Goal: Register for event/course

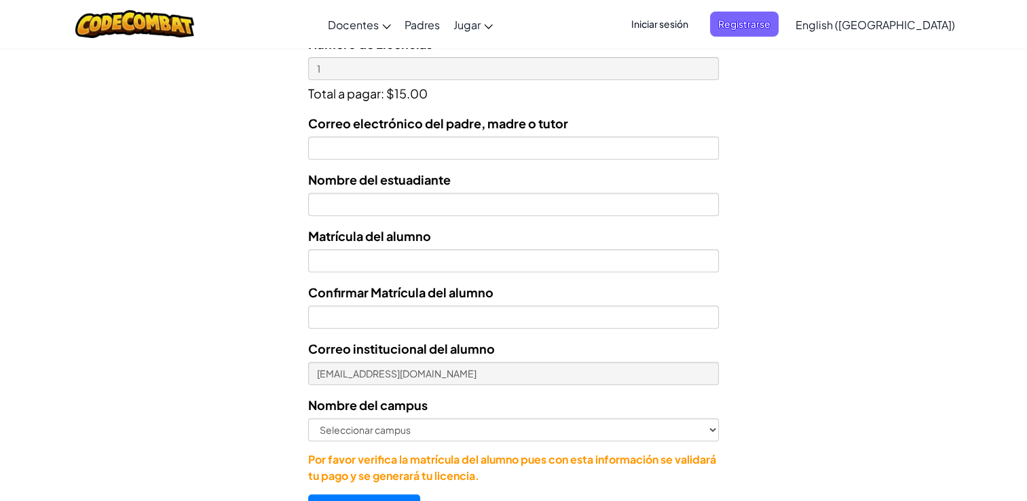
scroll to position [543, 0]
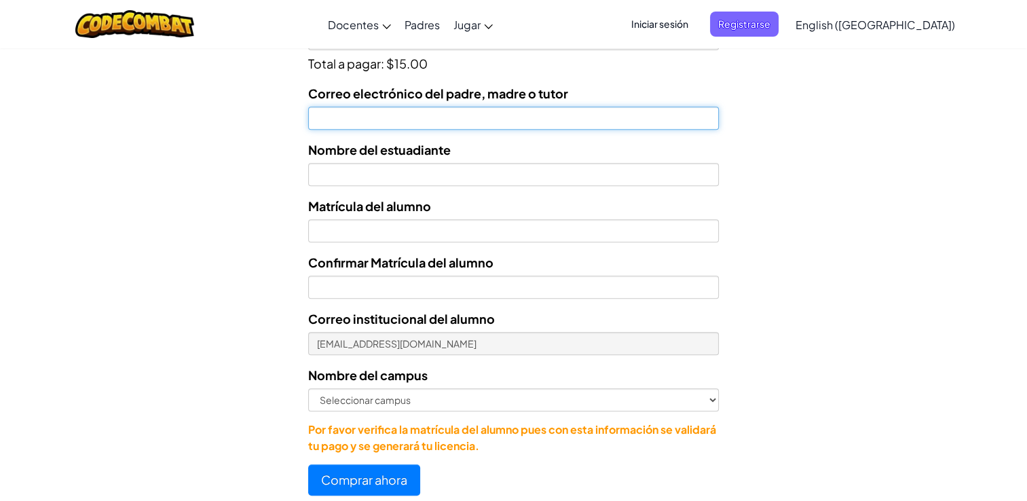
click at [619, 117] on input "Correo electrónico del padre, madre o tutor" at bounding box center [513, 118] width 411 height 23
type input "edidiazji3@gmail.com"
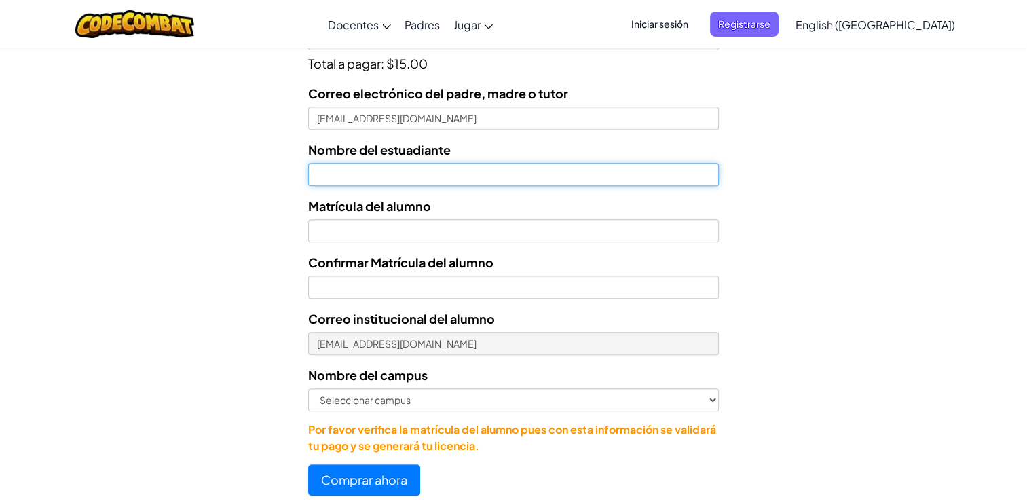
click at [383, 172] on input "text" at bounding box center [513, 174] width 411 height 23
type input "José Alejandro Nájera Díaz"
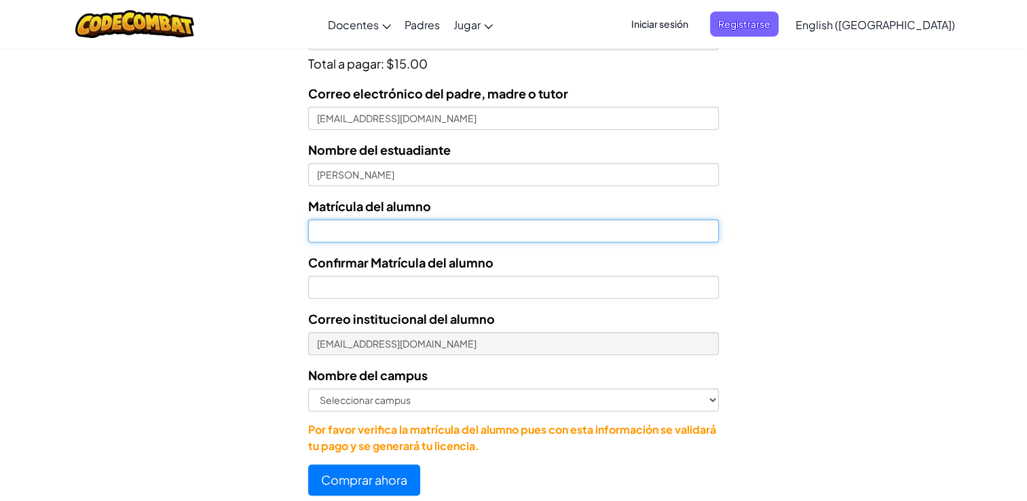
click at [407, 222] on input "Nombre del estuadiante" at bounding box center [513, 230] width 411 height 23
type input "7182345"
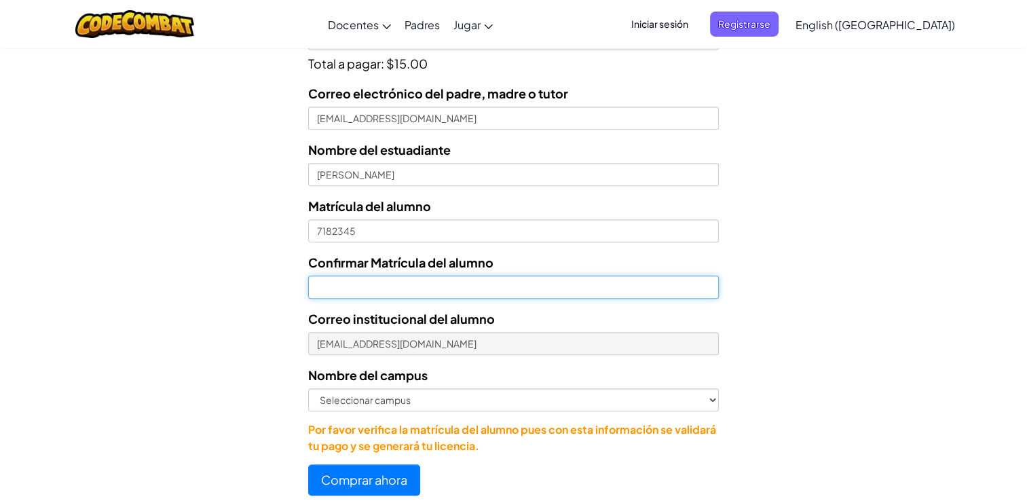
click at [378, 295] on input "Confirmar Matrícula del alumno" at bounding box center [513, 287] width 411 height 23
type input "7182345"
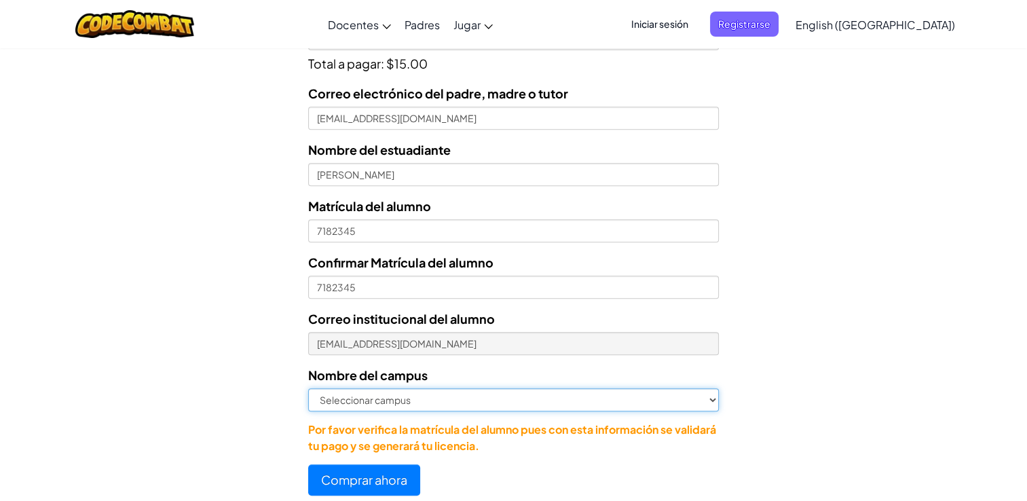
click at [388, 395] on select "Seleccionar campus Cancún Central Chihuahua Ciudad Juárez Ciudad Obregón Cuauti…" at bounding box center [513, 399] width 411 height 23
select select "Toluca"
click at [308, 388] on select "Seleccionar campus Cancún Central Chihuahua Ciudad Juárez Ciudad Obregón Cuauti…" at bounding box center [513, 399] width 411 height 23
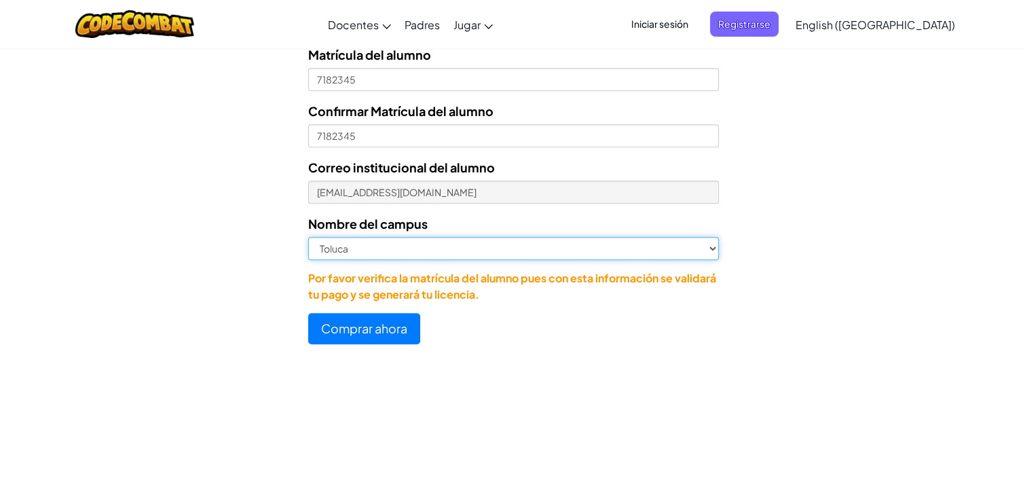
scroll to position [703, 0]
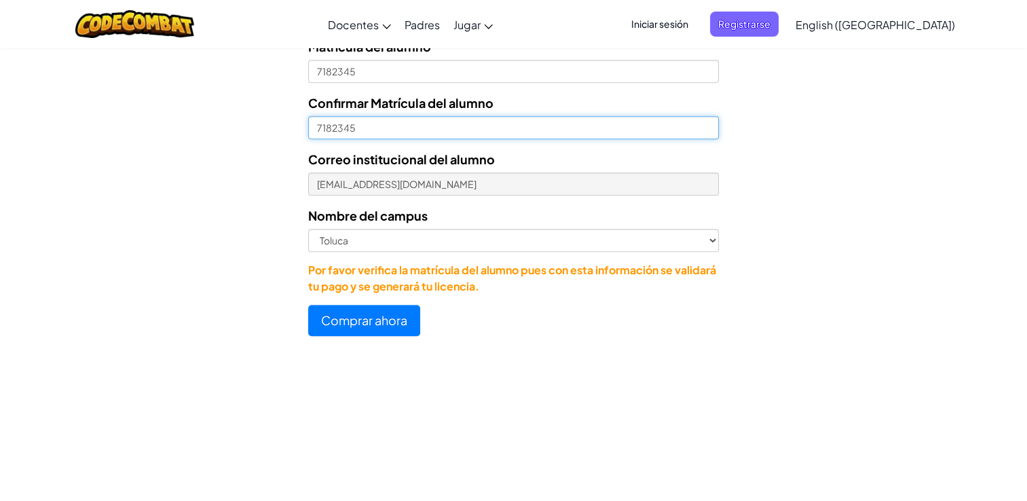
click at [312, 129] on input "7182345" at bounding box center [513, 127] width 411 height 23
type input "07182345"
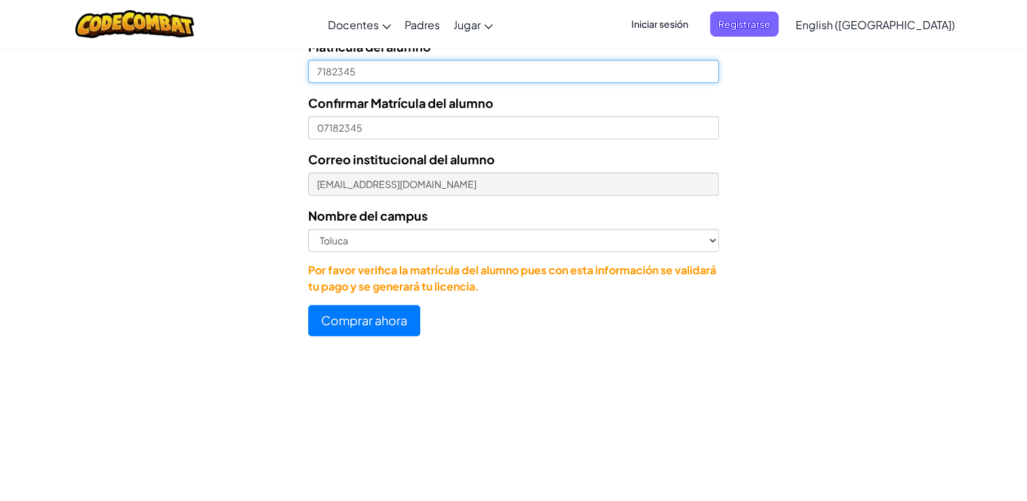
click at [314, 71] on input "7182345" at bounding box center [513, 71] width 411 height 23
type input "07182345"
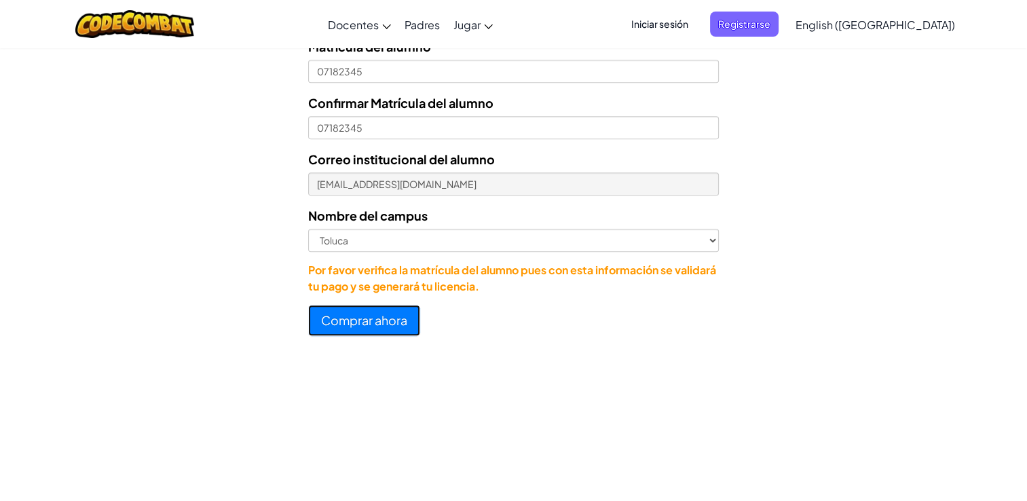
click at [407, 317] on button "Comprar ahora" at bounding box center [364, 320] width 112 height 31
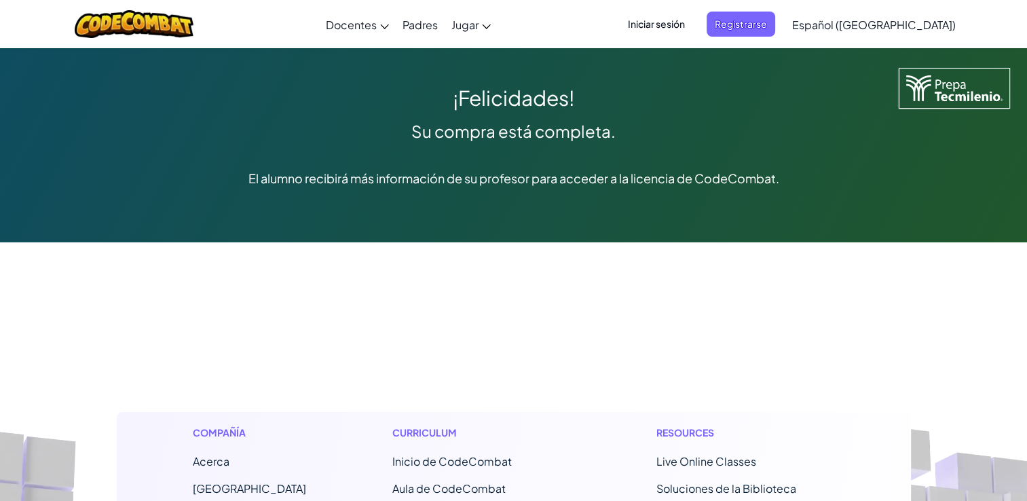
click at [687, 20] on span "Iniciar sesión" at bounding box center [656, 24] width 73 height 25
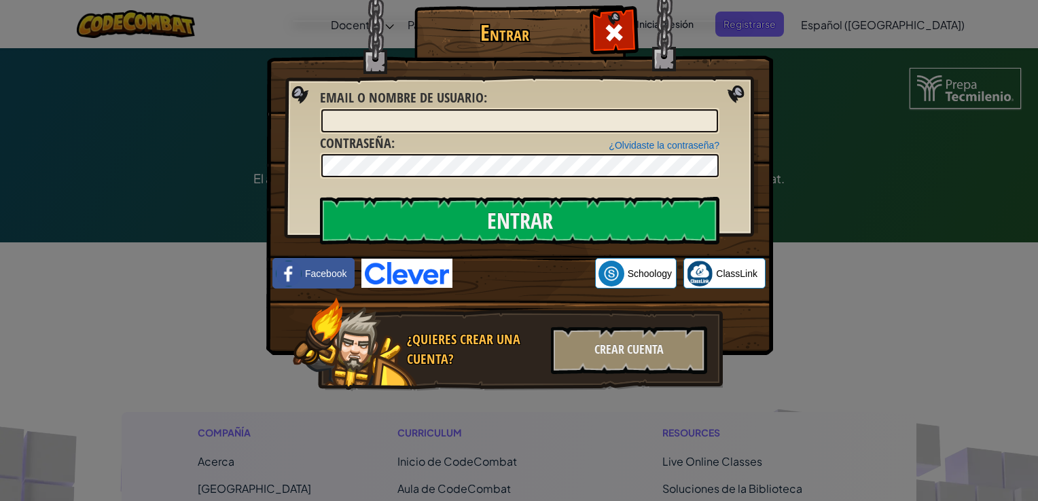
drag, startPoint x: 854, startPoint y: 244, endPoint x: 766, endPoint y: 335, distance: 126.8
click at [766, 335] on div "Entrar Error desconocido. Email o Nombre de usuario : ¿Olvidaste la contraseña?…" at bounding box center [519, 250] width 1038 height 501
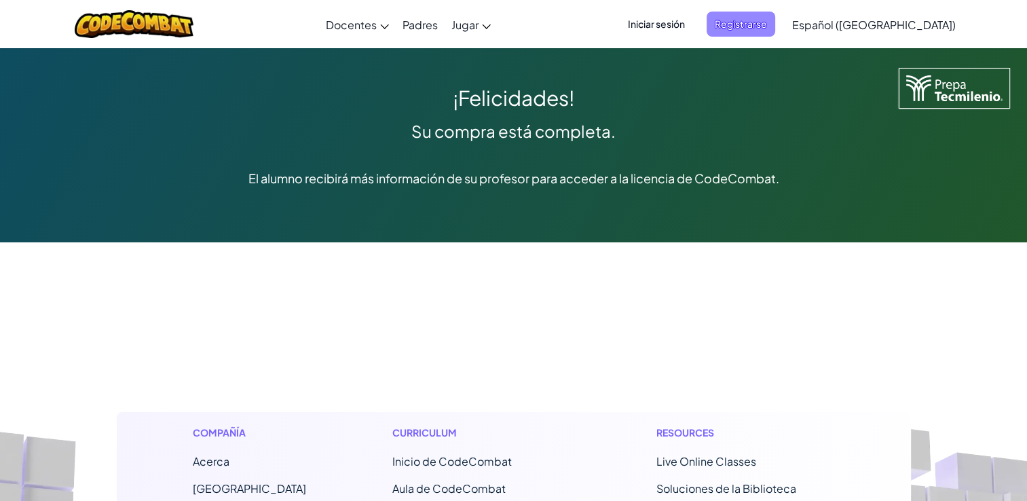
click at [775, 21] on span "Registrarse" at bounding box center [741, 24] width 69 height 25
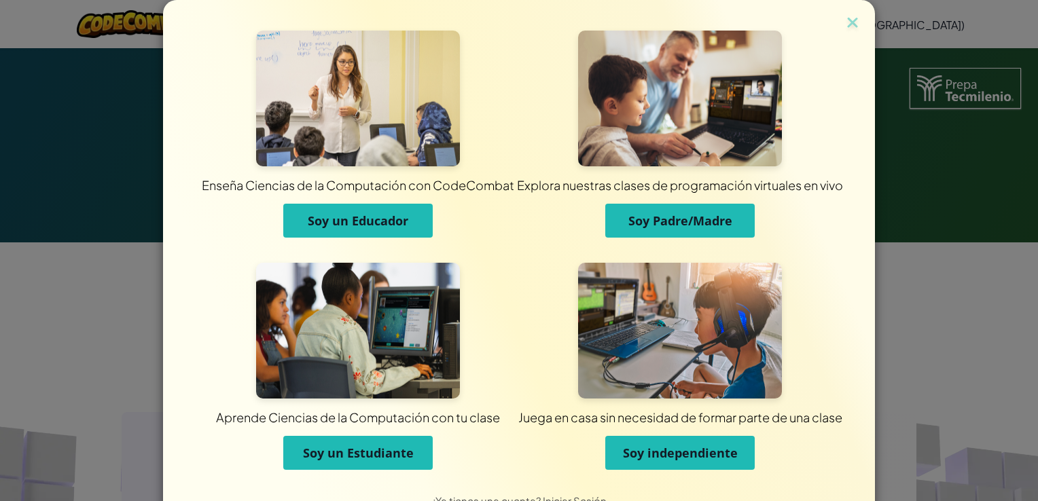
click at [368, 221] on span "Soy un Educador" at bounding box center [358, 221] width 100 height 16
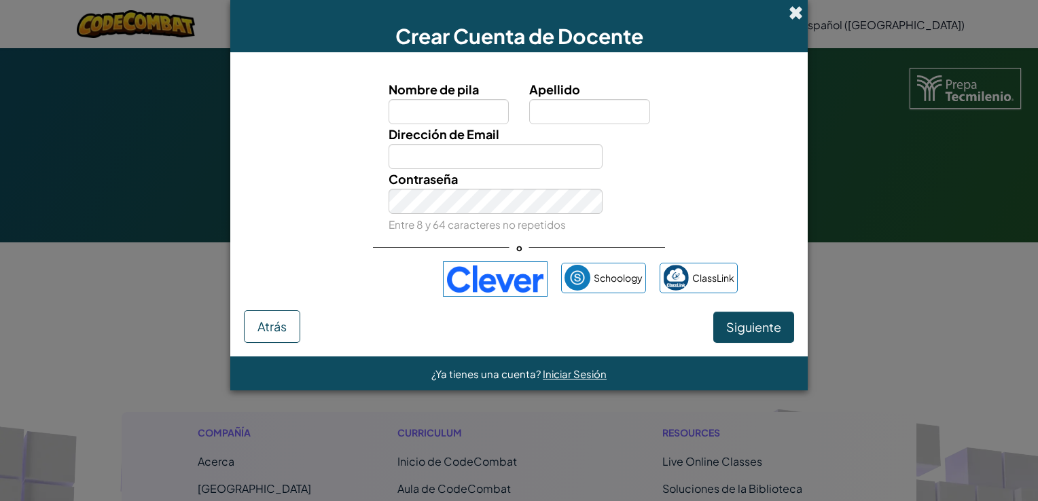
click at [799, 14] on span at bounding box center [795, 12] width 14 height 14
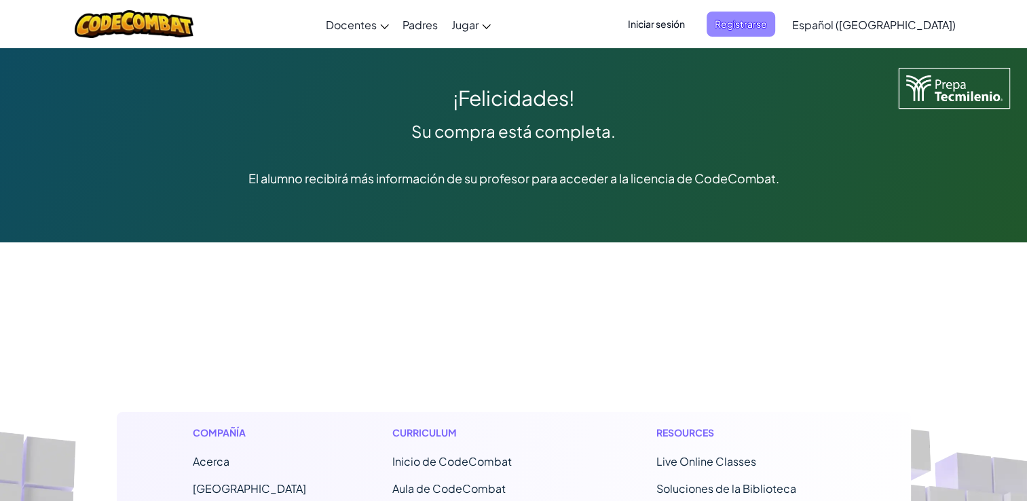
click at [771, 26] on span "Registrarse" at bounding box center [741, 24] width 69 height 25
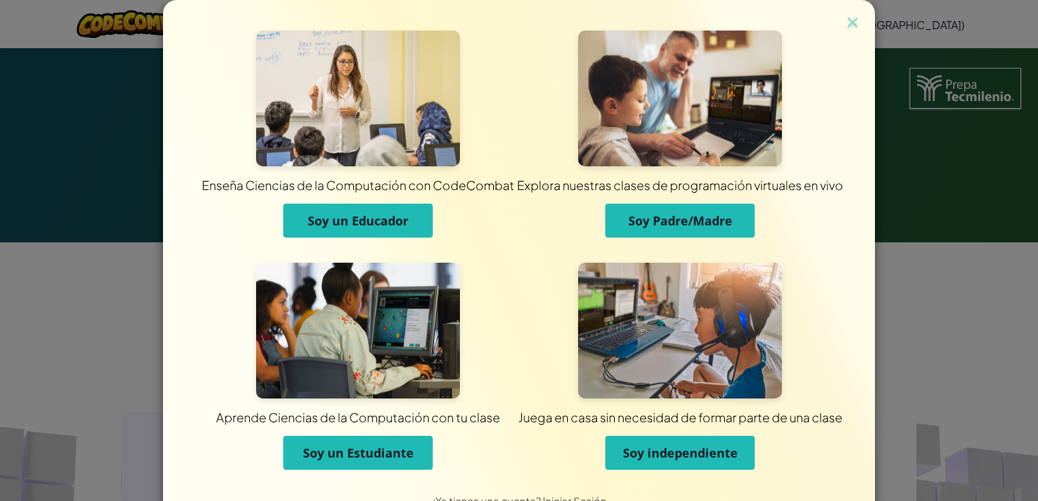
click at [380, 225] on span "Soy un Educador" at bounding box center [358, 221] width 100 height 16
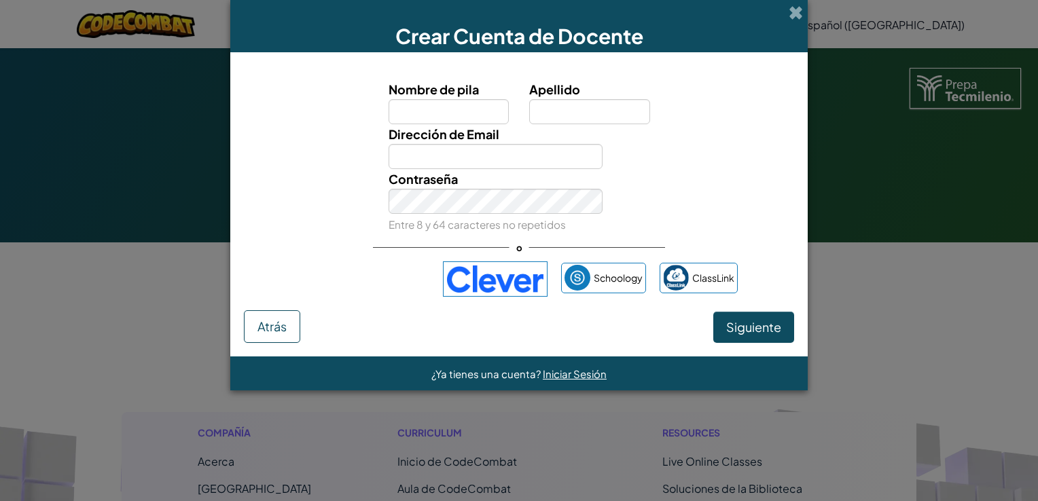
click at [470, 113] on input "Nombre de pila" at bounding box center [448, 111] width 121 height 25
type input "[PERSON_NAME]"
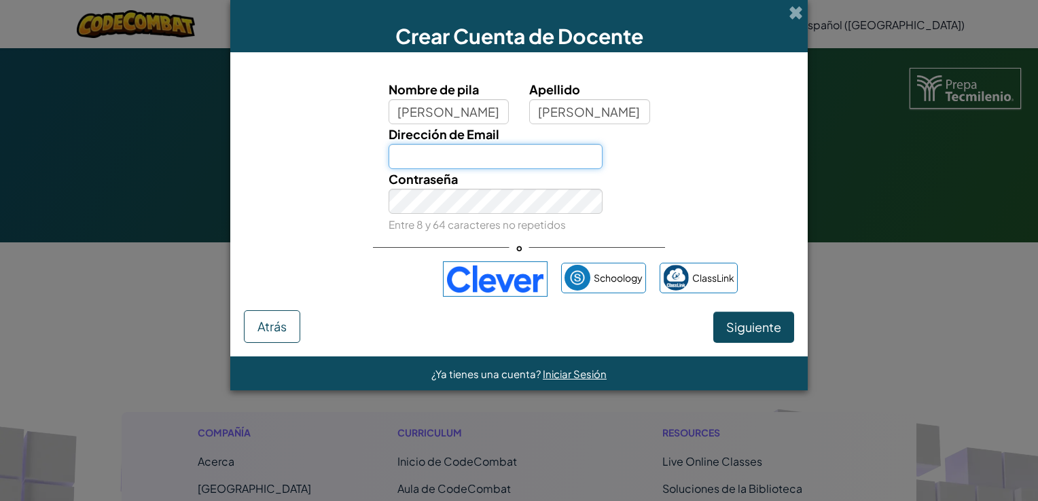
type input "[EMAIL_ADDRESS][DOMAIN_NAME]"
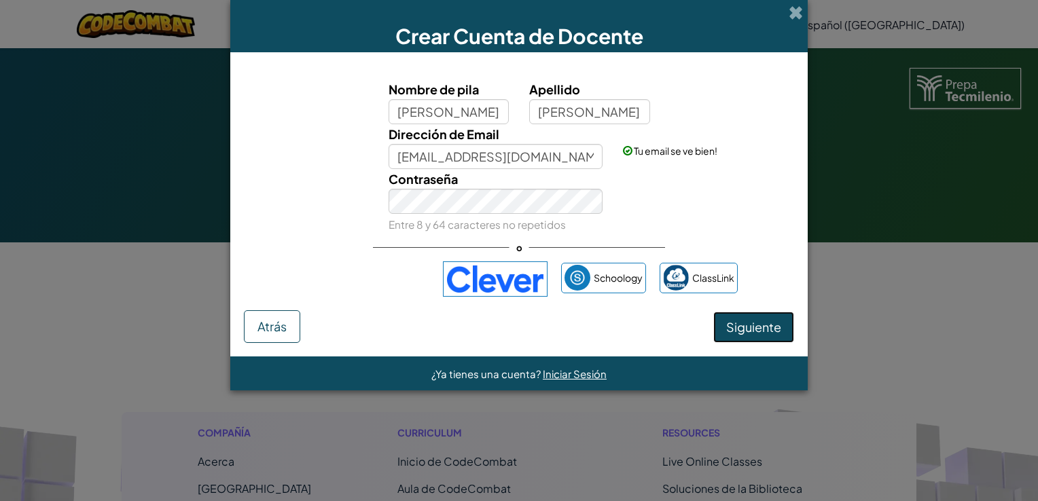
click at [739, 331] on span "Siguiente" at bounding box center [753, 327] width 55 height 16
select select "Mexico"
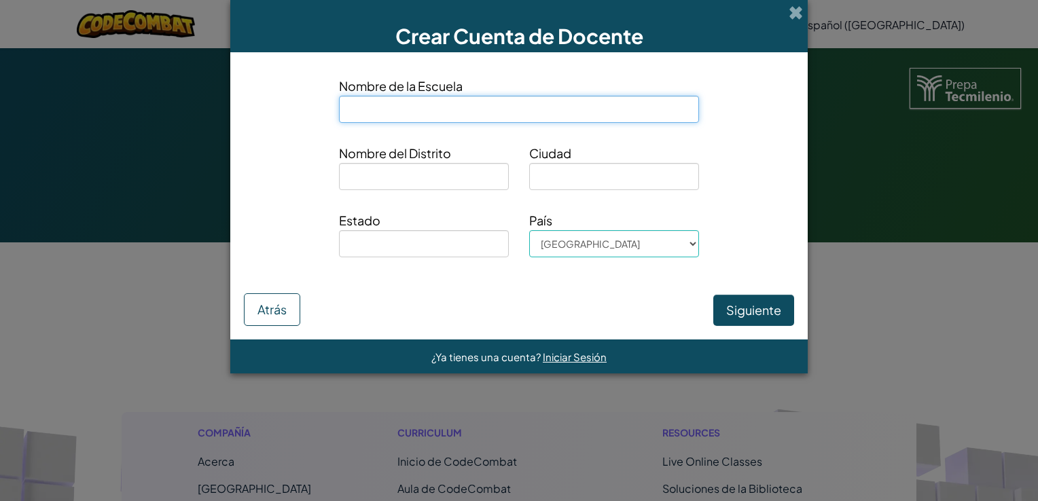
click at [456, 116] on input at bounding box center [519, 109] width 360 height 27
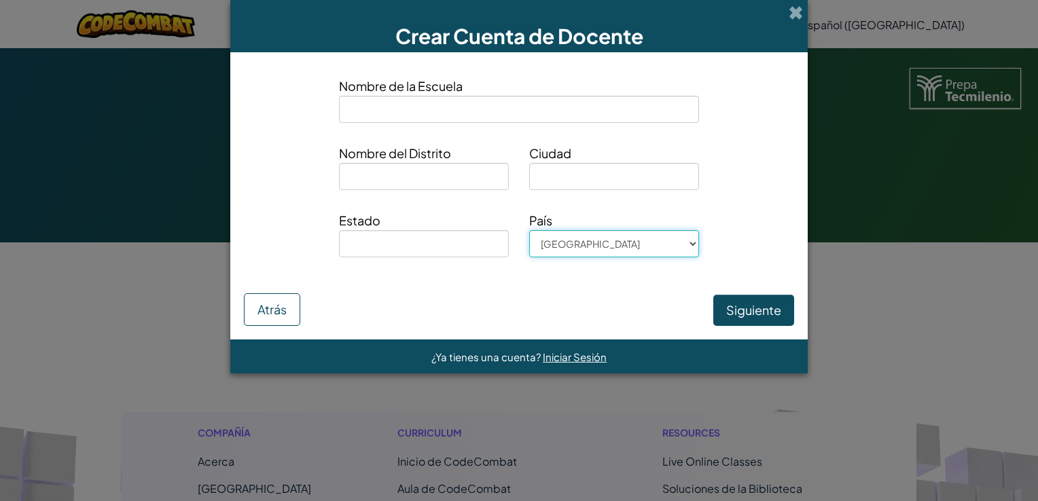
click at [648, 240] on select "Afghanistan Åland Islands Albania Algeria American Samoa Andorra Angola Anguill…" at bounding box center [614, 243] width 170 height 27
click at [529, 230] on select "Afghanistan Åland Islands Albania Algeria American Samoa Andorra Angola Anguill…" at bounding box center [614, 243] width 170 height 27
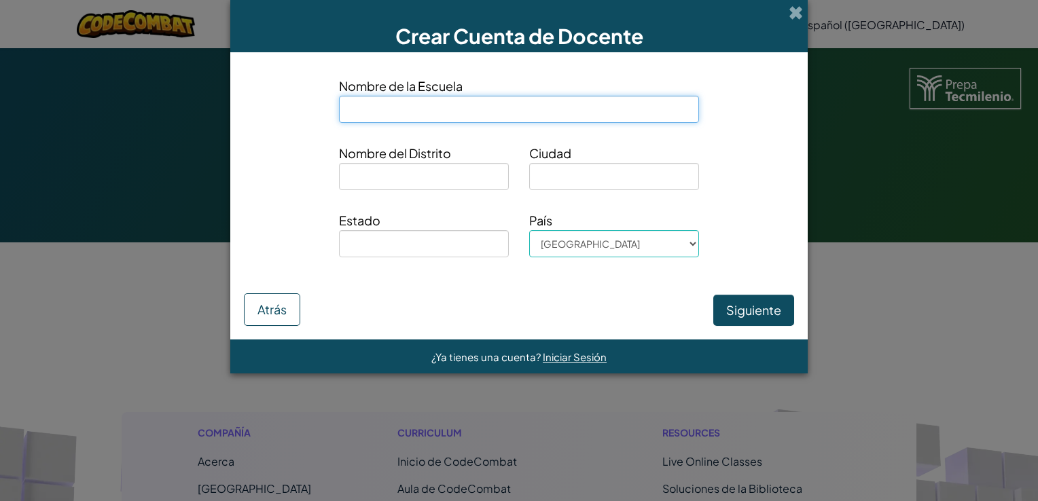
click at [469, 111] on input at bounding box center [519, 109] width 360 height 27
type input "tecmilenio"
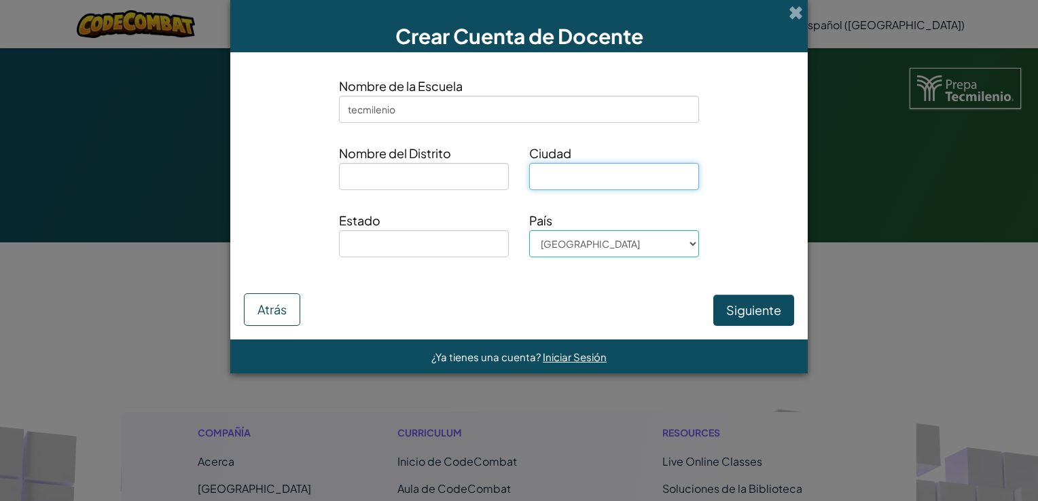
click at [602, 183] on input at bounding box center [614, 176] width 170 height 27
type input "toluca"
click at [782, 306] on button "Siguiente" at bounding box center [753, 310] width 81 height 31
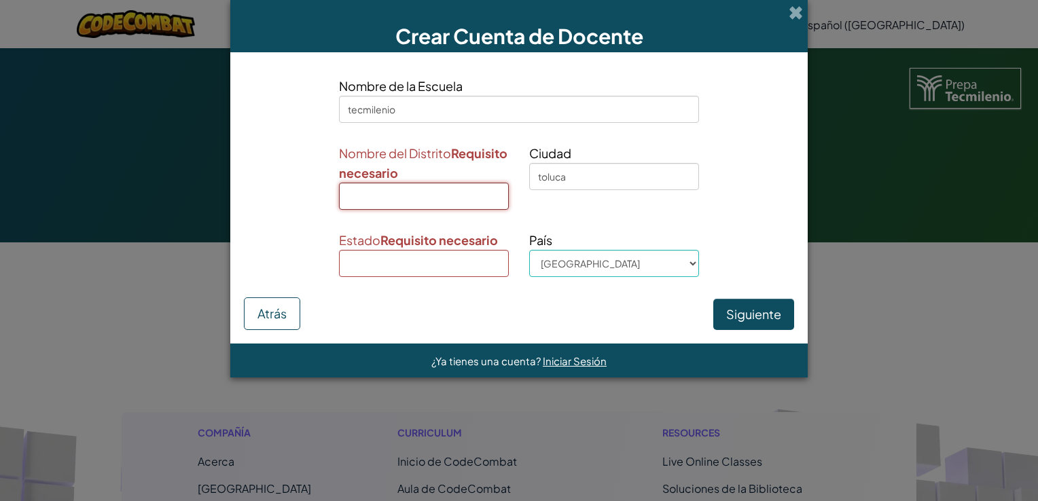
click at [410, 199] on input at bounding box center [424, 196] width 170 height 27
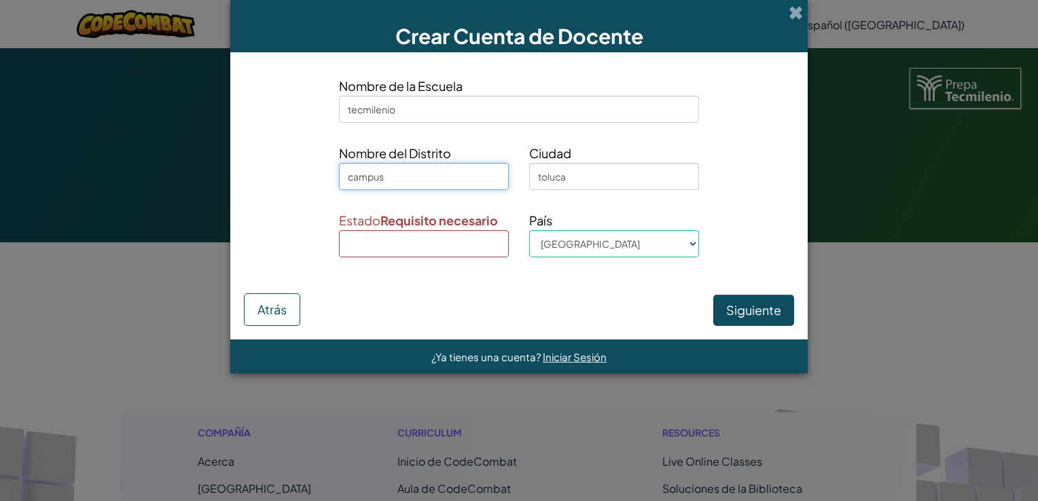
type input "campus"
click at [422, 246] on input at bounding box center [424, 243] width 170 height 27
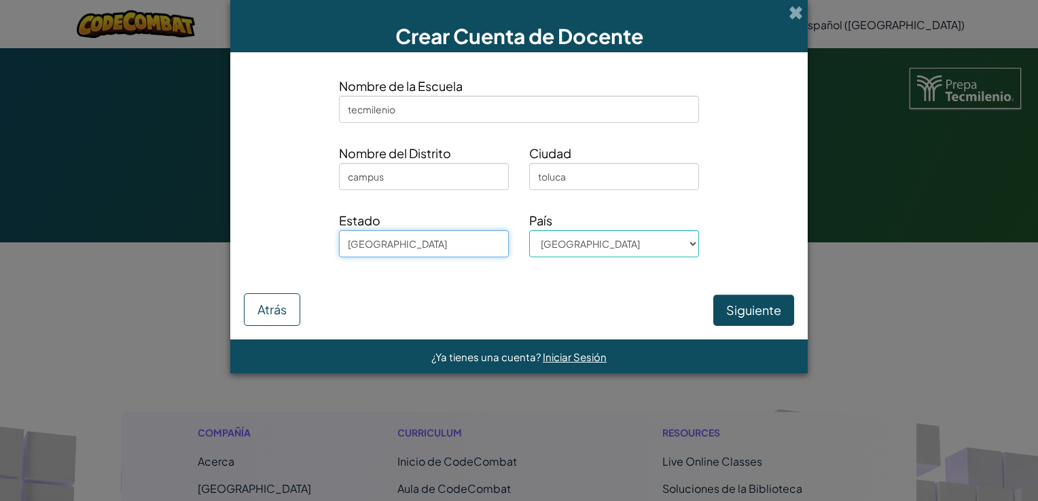
type input "Estado de mexico"
click at [761, 315] on button "Siguiente" at bounding box center [753, 310] width 81 height 31
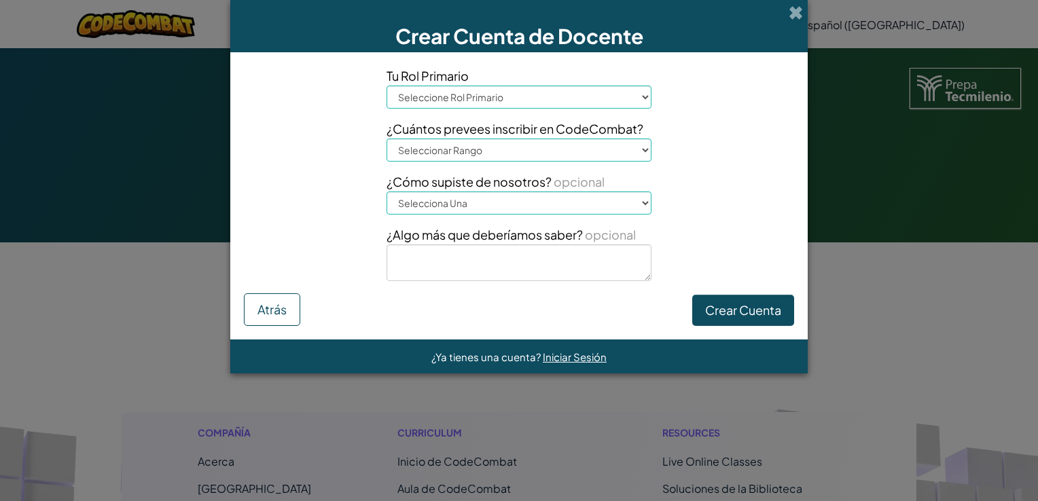
click at [627, 94] on select "Seleccione Rol Primario Director Padre Coordinador de tecnología Docente Tutor …" at bounding box center [518, 97] width 265 height 23
click at [731, 191] on div "Tu Rol Primario Seleccione Rol Primario Director Padre Coordinador de tecnologí…" at bounding box center [519, 178] width 570 height 225
click at [715, 302] on button "Crear Cuenta" at bounding box center [743, 310] width 102 height 31
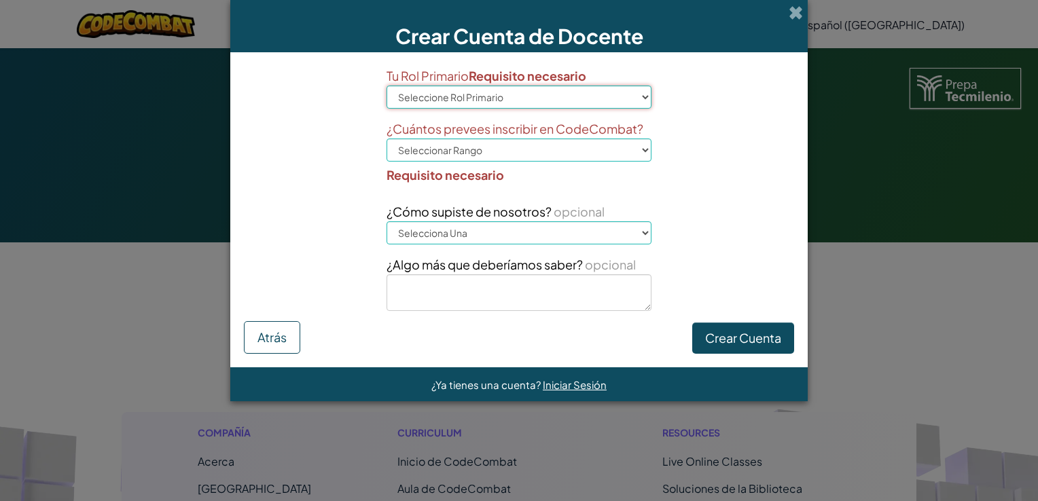
click at [630, 107] on select "Seleccione Rol Primario Director Padre Coordinador de tecnología Docente Tutor …" at bounding box center [518, 97] width 265 height 23
select select "Teacher"
click at [386, 86] on select "Seleccione Rol Primario Director Padre Coordinador de tecnología Docente Tutor …" at bounding box center [518, 97] width 265 height 23
click at [487, 148] on select "Seleccionar Rango 1-10 11-50 51-100 101-200 201-500 501-1000 1000+" at bounding box center [518, 150] width 265 height 23
select select "11-50"
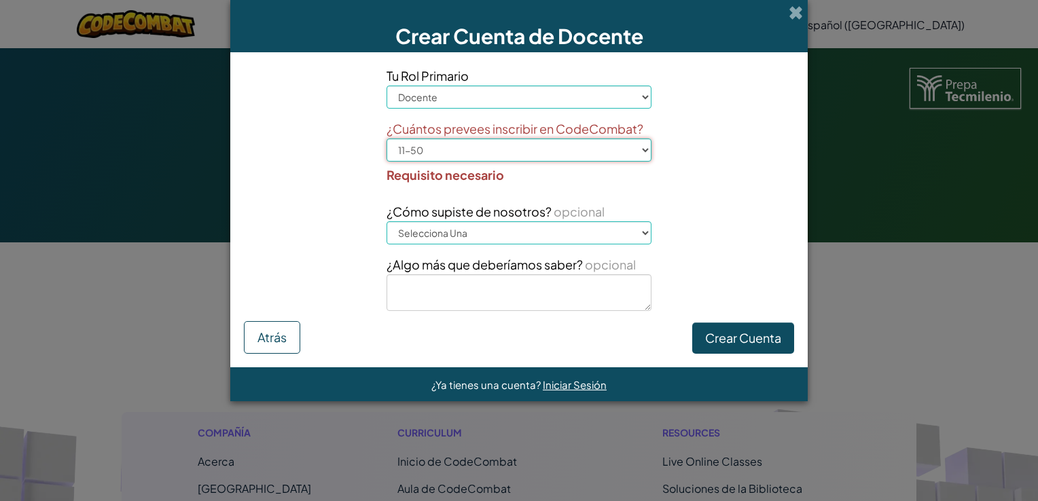
click at [386, 139] on select "Seleccionar Rango 1-10 11-50 51-100 101-200 201-500 501-1000 1000+" at bounding box center [518, 150] width 265 height 23
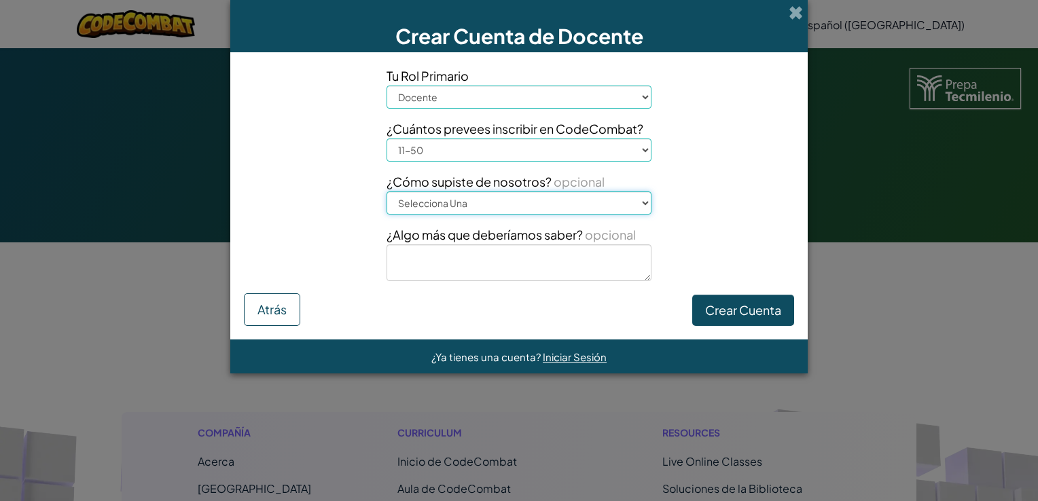
drag, startPoint x: 500, startPoint y: 192, endPoint x: 442, endPoint y: 318, distance: 139.1
click at [442, 318] on div "Tu Rol Primario Seleccione Rol Primario Director Padre Coordinador de tecnologí…" at bounding box center [518, 195] width 577 height 287
select select "Professional trainings/workshops"
click at [386, 191] on select "Selecciona Una Conferencia (p. ej. ISTE) Code.org/Hour of Code Un Docente Un Ad…" at bounding box center [518, 202] width 265 height 23
click at [526, 90] on select "Seleccione Rol Primario Director Padre Coordinador de tecnología Docente Tutor …" at bounding box center [518, 97] width 265 height 23
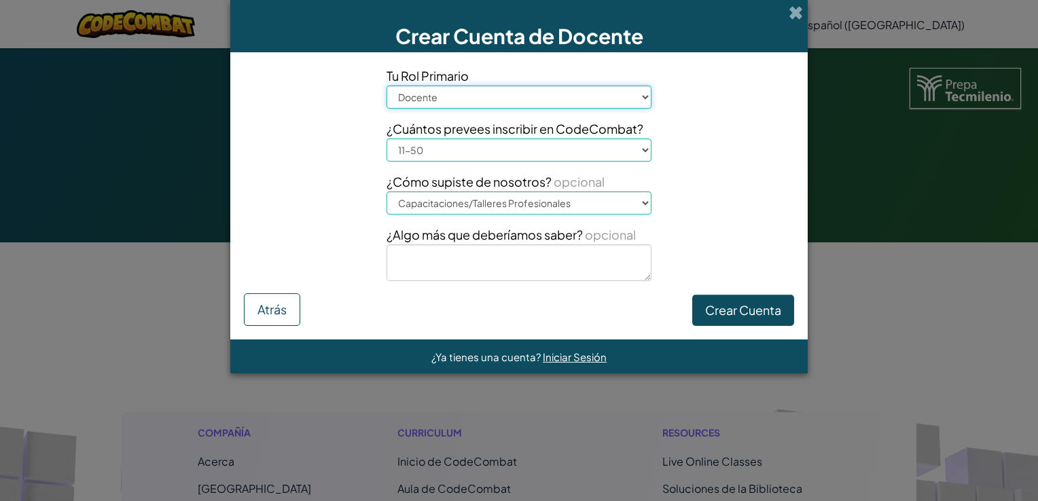
click at [386, 86] on select "Seleccione Rol Primario Director Padre Coordinador de tecnología Docente Tutor …" at bounding box center [518, 97] width 265 height 23
click at [739, 310] on button "Crear Cuenta" at bounding box center [743, 310] width 102 height 31
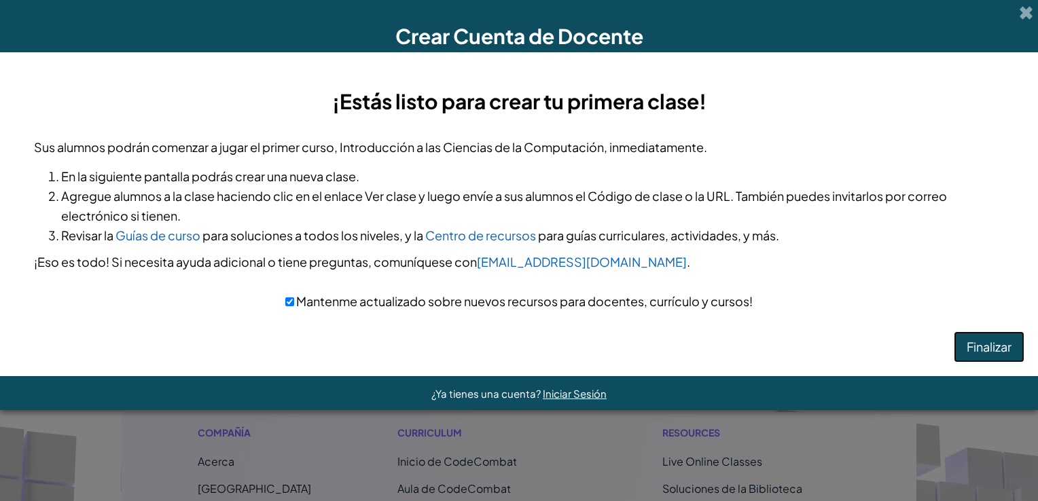
click at [973, 341] on button "Finalizar" at bounding box center [988, 346] width 71 height 31
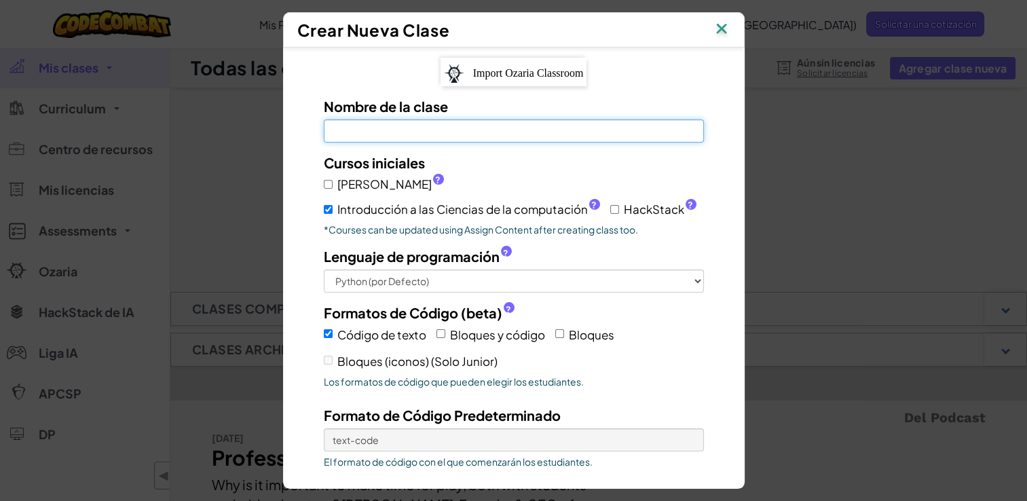
click at [559, 135] on input "Nombre de la clase El campo es obligatorio" at bounding box center [514, 131] width 380 height 23
click at [470, 122] on input "Nombre de la clase El campo es obligatorio" at bounding box center [514, 131] width 380 height 23
paste input "RideLifeCar"
type input "RideLifeCar"
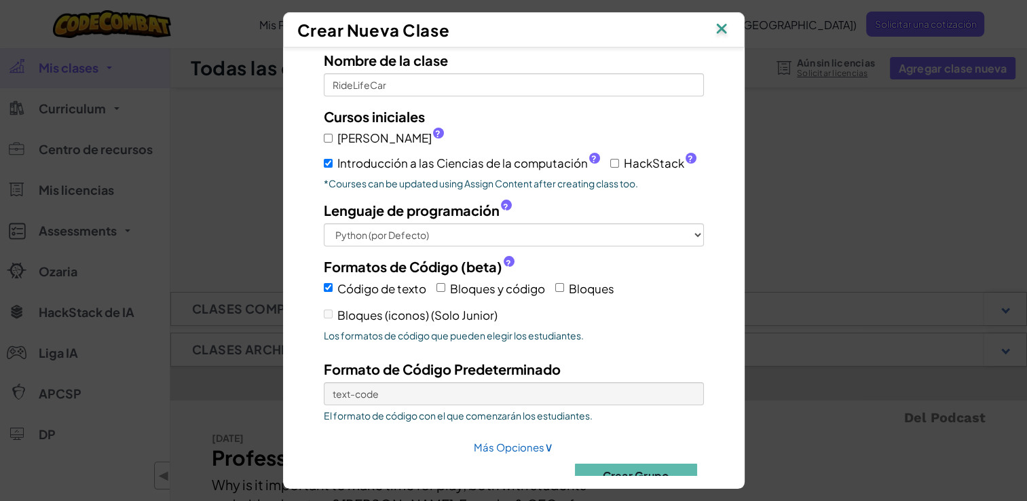
scroll to position [73, 0]
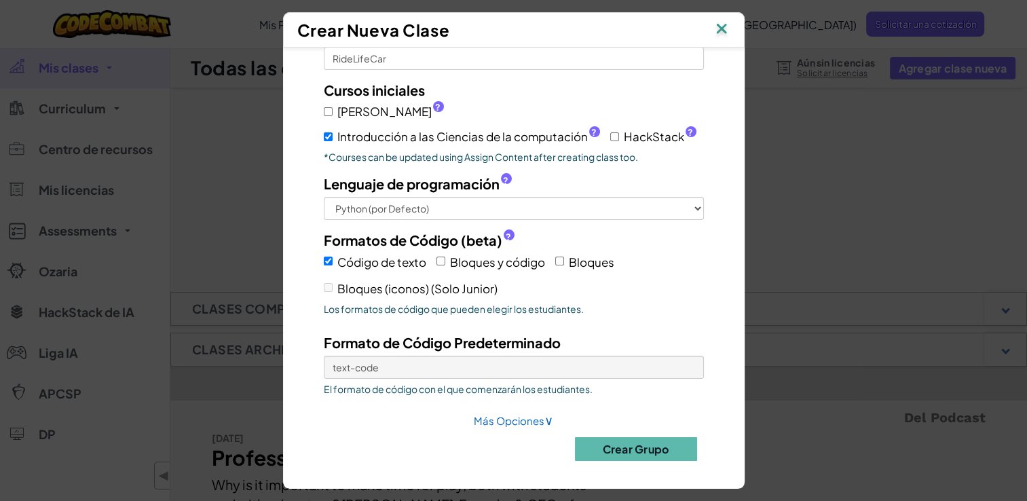
drag, startPoint x: 738, startPoint y: 160, endPoint x: 743, endPoint y: 151, distance: 10.0
click at [743, 151] on div "Import Ozaria Classroom Nombre de la clase RideLifeCar Cursos iniciales Júnior …" at bounding box center [514, 261] width 462 height 427
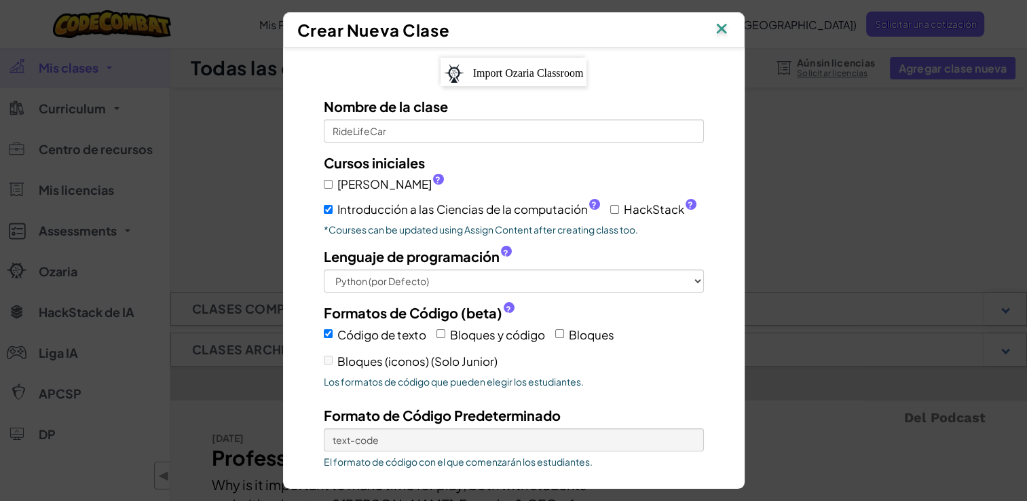
click at [731, 23] on img at bounding box center [722, 30] width 18 height 20
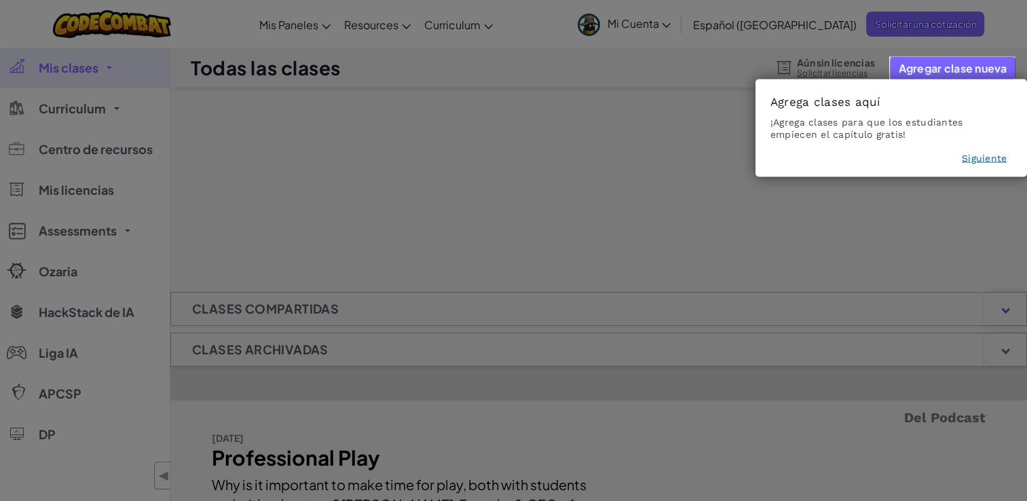
click at [983, 162] on button "Siguiente" at bounding box center [984, 158] width 45 height 14
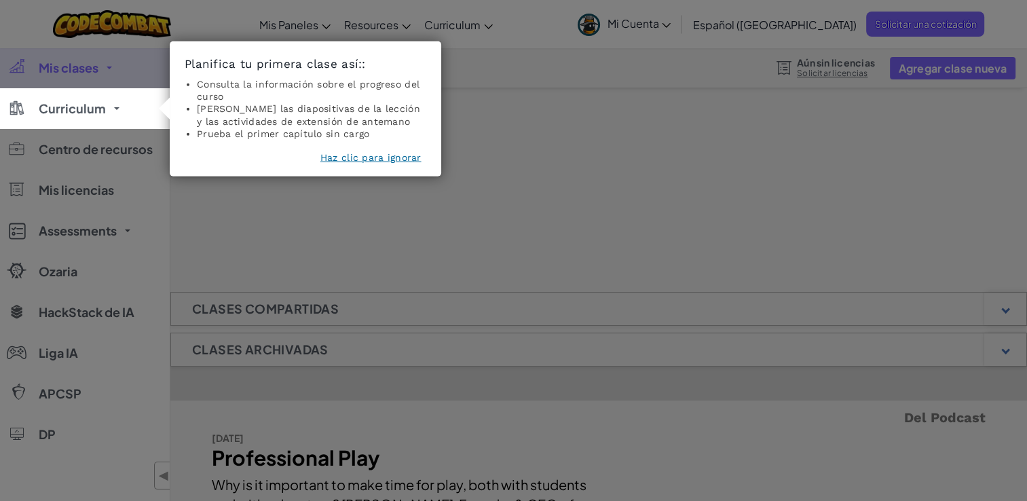
click at [384, 156] on button "Haz clic para ignorar" at bounding box center [371, 158] width 101 height 14
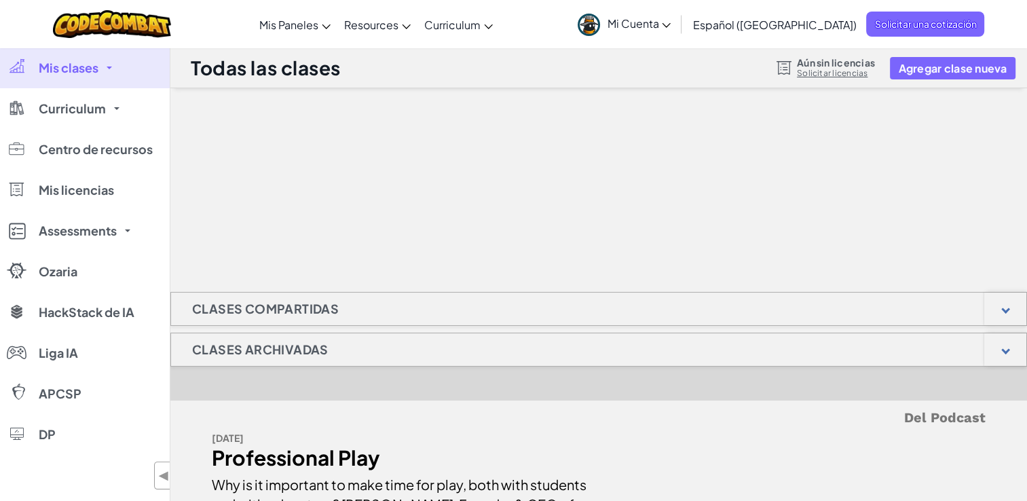
click at [671, 19] on span "Mi Cuenta" at bounding box center [639, 23] width 64 height 14
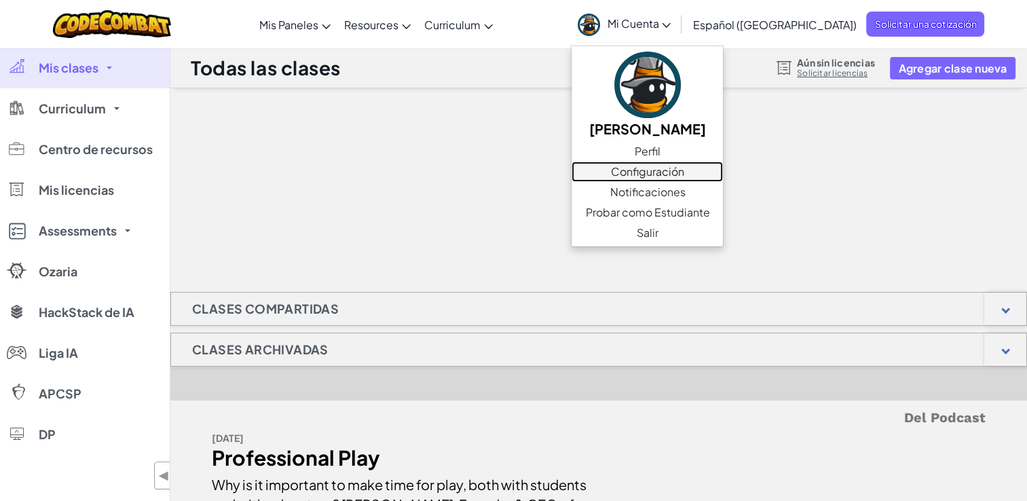
click at [706, 168] on link "Configuración" at bounding box center [647, 172] width 151 height 20
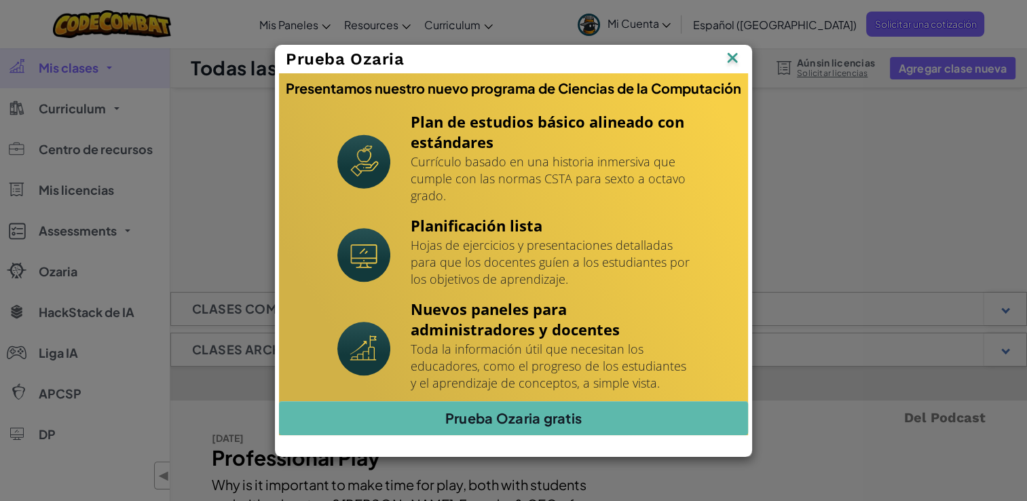
click at [0, 0] on img at bounding box center [0, 0] width 0 height 0
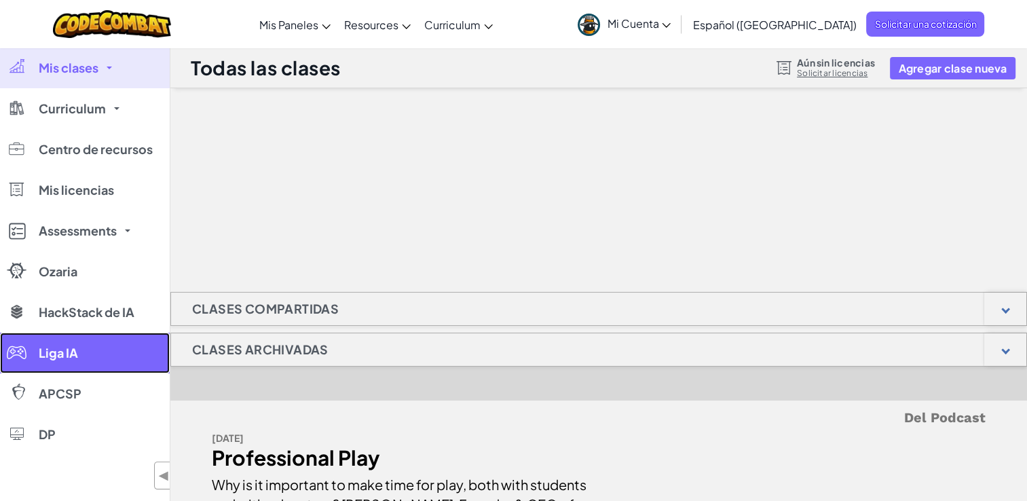
click at [80, 354] on link "Liga IA" at bounding box center [85, 353] width 170 height 41
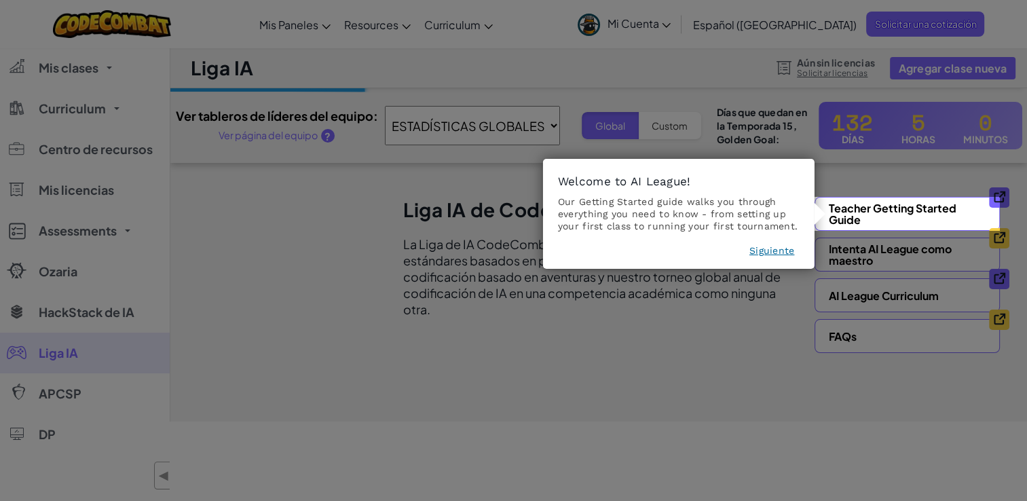
drag, startPoint x: 773, startPoint y: 244, endPoint x: 538, endPoint y: 205, distance: 238.1
click at [755, 253] on button "Siguiente" at bounding box center [772, 251] width 45 height 14
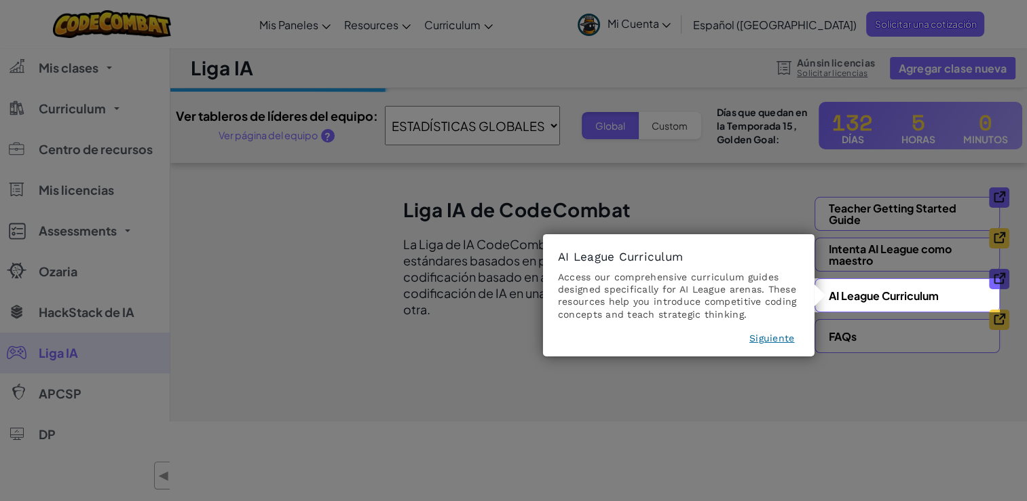
click at [788, 337] on button "Siguiente" at bounding box center [772, 338] width 45 height 14
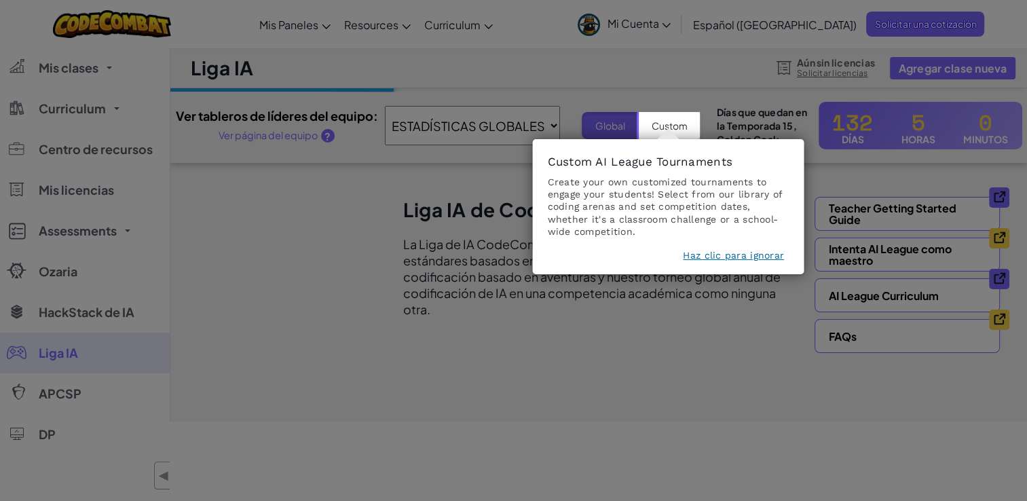
click at [742, 258] on button "Haz clic para ignorar" at bounding box center [733, 256] width 101 height 14
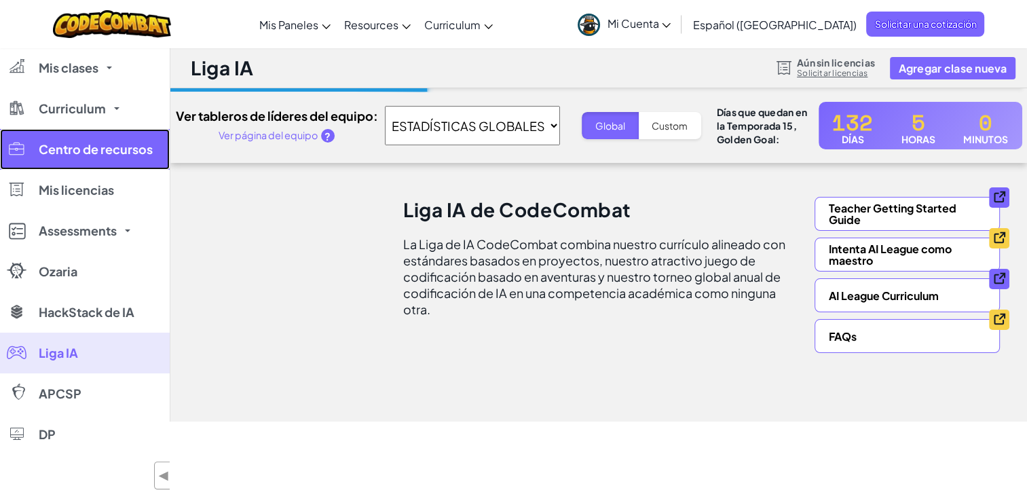
click at [109, 160] on link "Centro de recursos" at bounding box center [85, 149] width 170 height 41
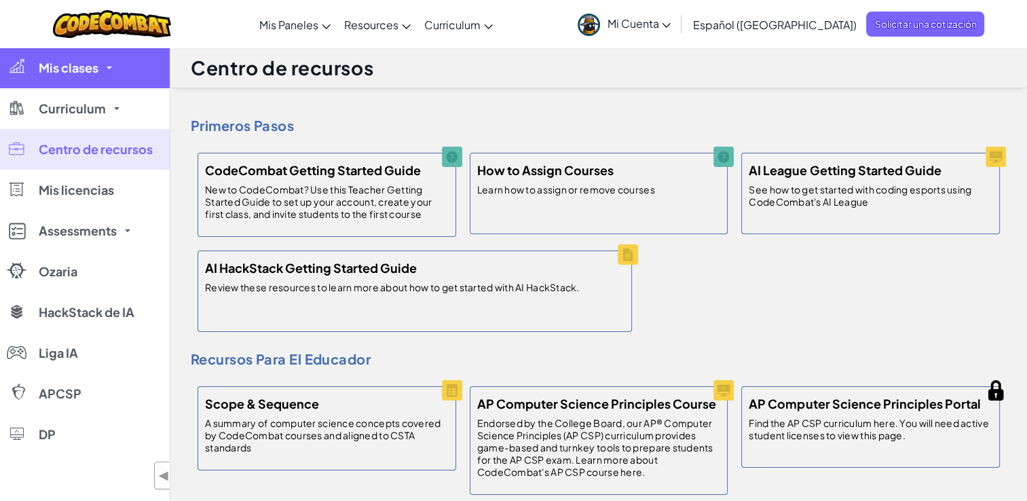
click at [100, 81] on link "Mis clases" at bounding box center [85, 68] width 170 height 41
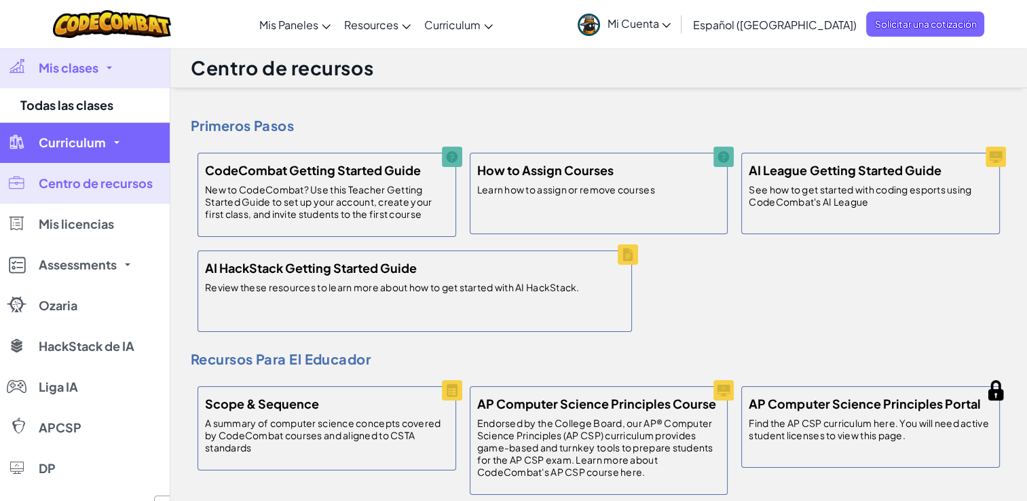
click at [94, 132] on link "Curriculum" at bounding box center [85, 142] width 170 height 41
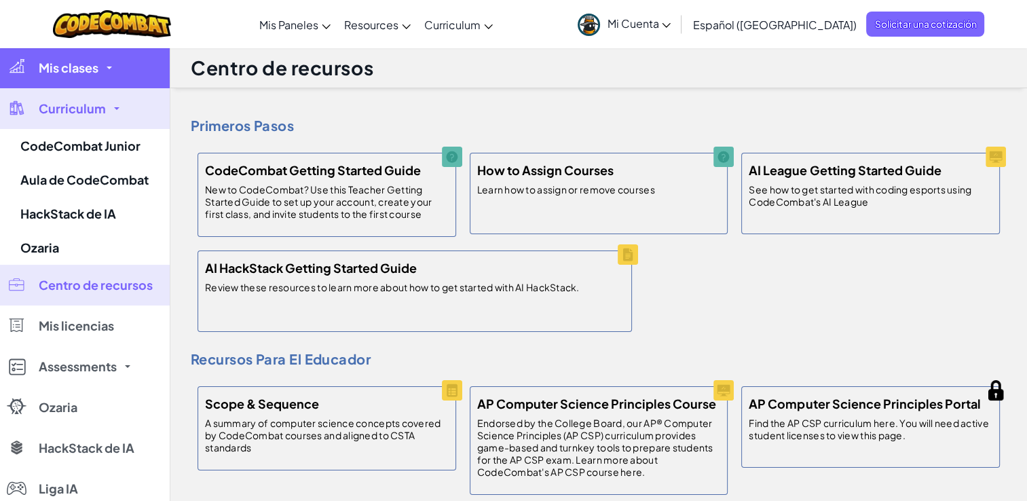
click at [100, 65] on link "Mis clases" at bounding box center [85, 68] width 170 height 41
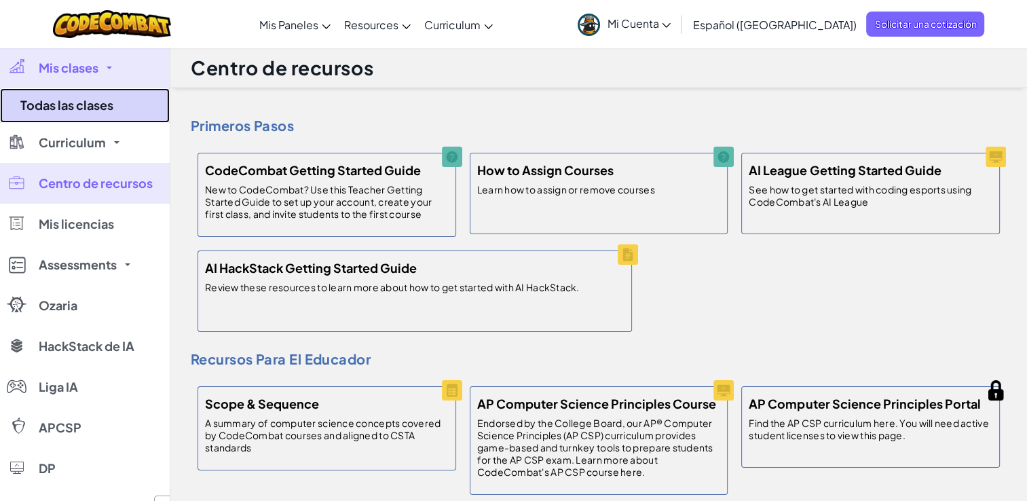
click at [85, 113] on link "Todas las clases" at bounding box center [85, 105] width 170 height 35
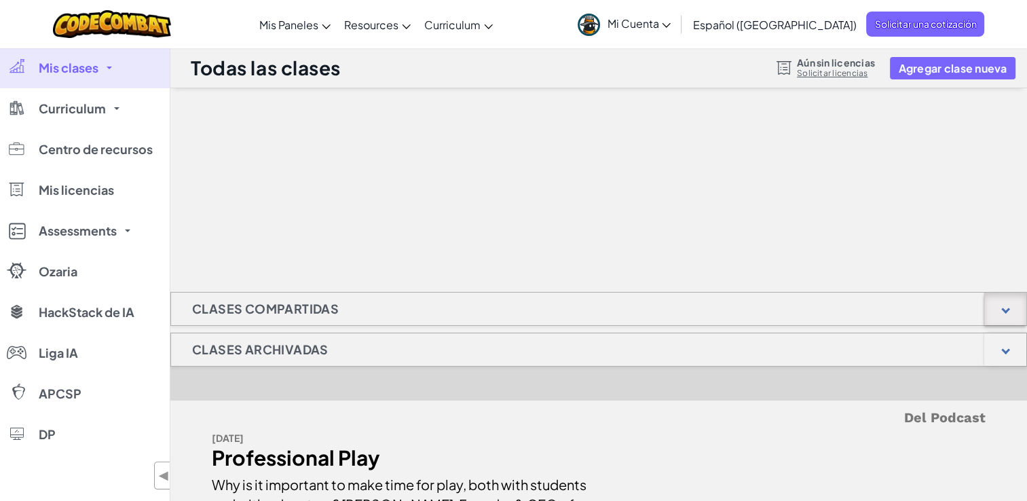
click at [1004, 298] on div at bounding box center [1006, 309] width 42 height 33
click at [938, 69] on button "Agregar clase nueva" at bounding box center [952, 68] width 125 height 22
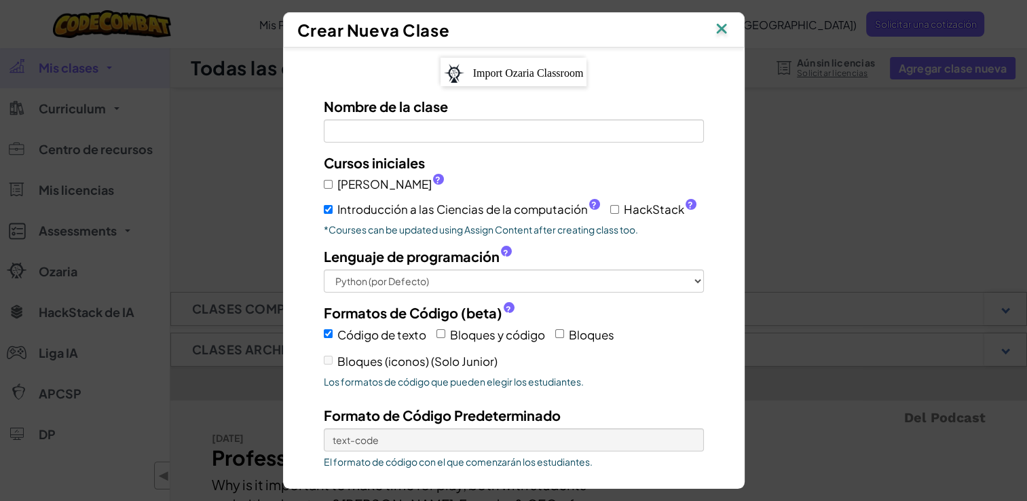
click at [731, 35] on img at bounding box center [722, 30] width 18 height 20
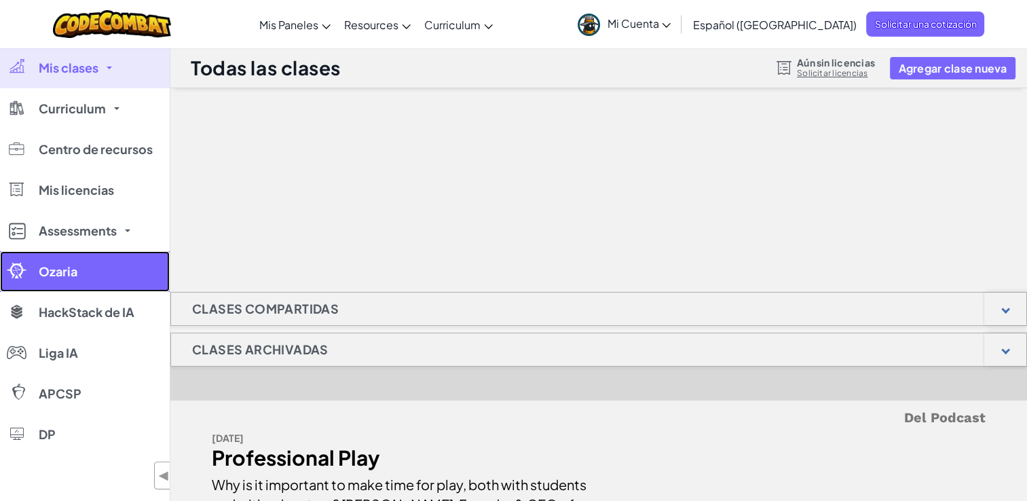
click at [84, 291] on link "Ozaria" at bounding box center [85, 271] width 170 height 41
